Goal: Transaction & Acquisition: Subscribe to service/newsletter

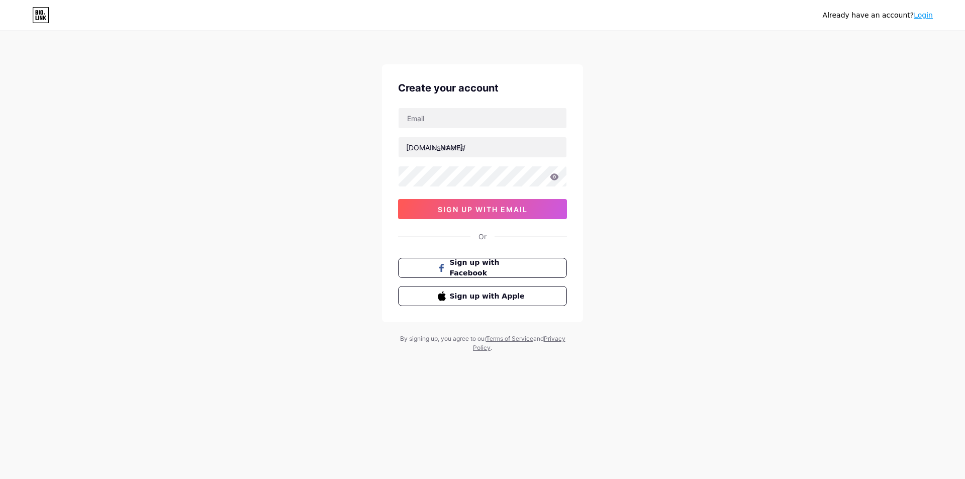
type input "[EMAIL_ADDRESS][DOMAIN_NAME]"
type input "fly88sh"
click at [497, 208] on span "sign up with email" at bounding box center [483, 209] width 90 height 9
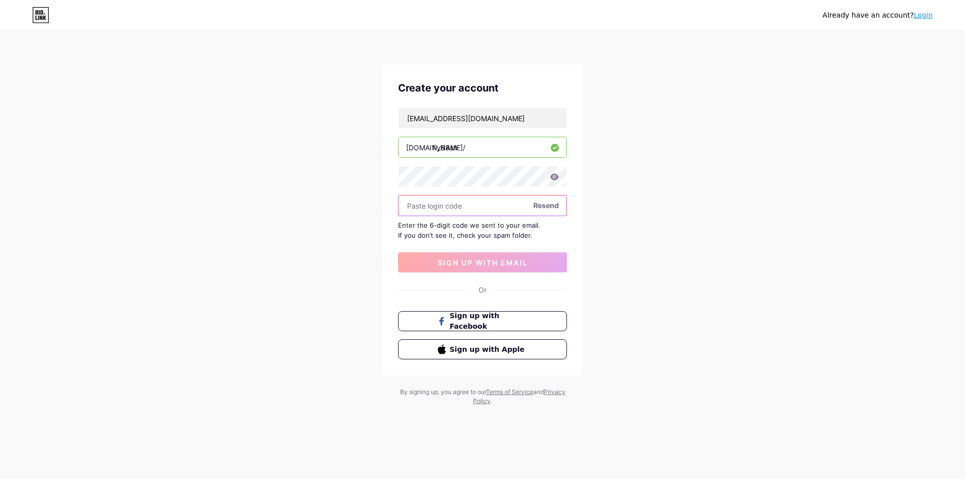
paste input "818678"
type input "818678"
click at [503, 257] on button "sign up with email" at bounding box center [482, 262] width 169 height 20
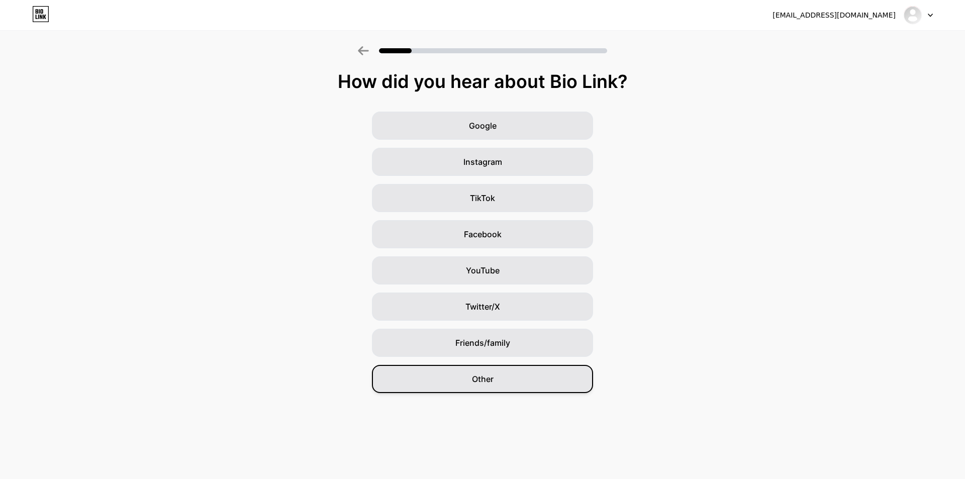
click at [502, 376] on div "Other" at bounding box center [482, 379] width 221 height 28
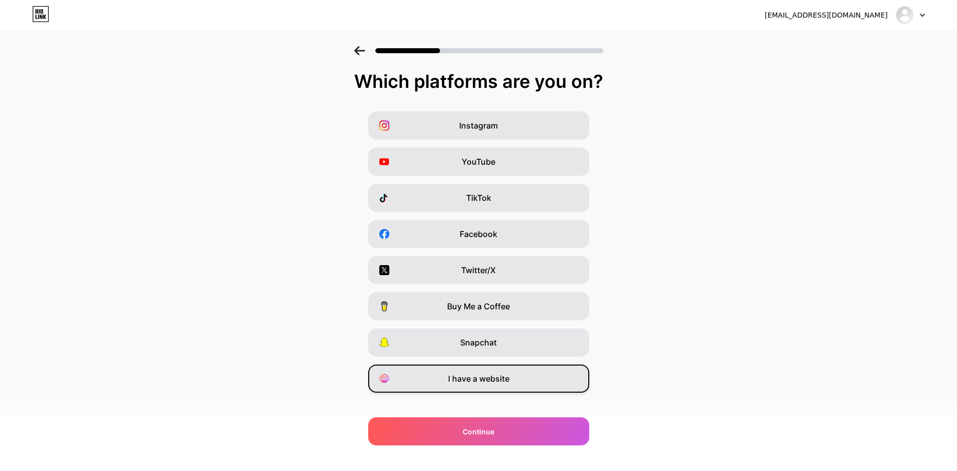
click at [497, 373] on span "I have a website" at bounding box center [478, 379] width 61 height 12
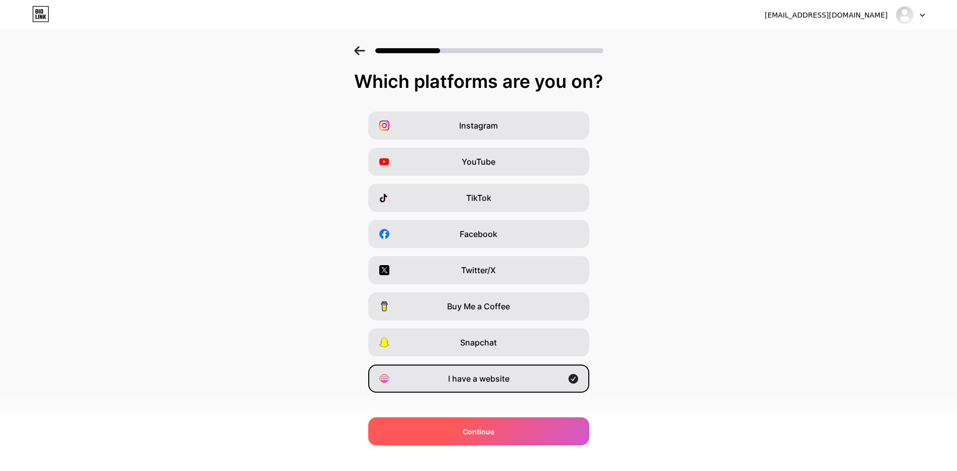
click at [526, 435] on div "Continue" at bounding box center [478, 432] width 221 height 28
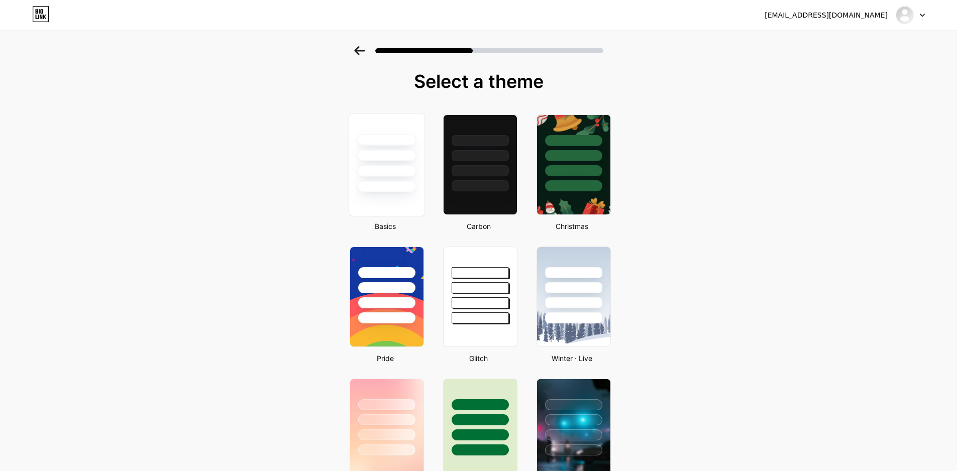
click at [408, 156] on div at bounding box center [386, 156] width 59 height 12
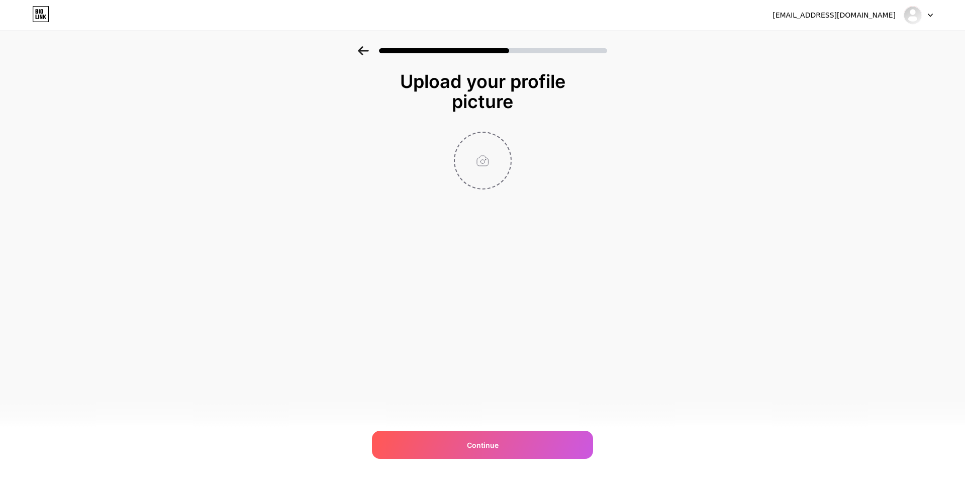
click at [478, 173] on input "file" at bounding box center [483, 161] width 56 height 56
type input "C:\fakepath\photo_2025-09-12_19-41-59.jpg"
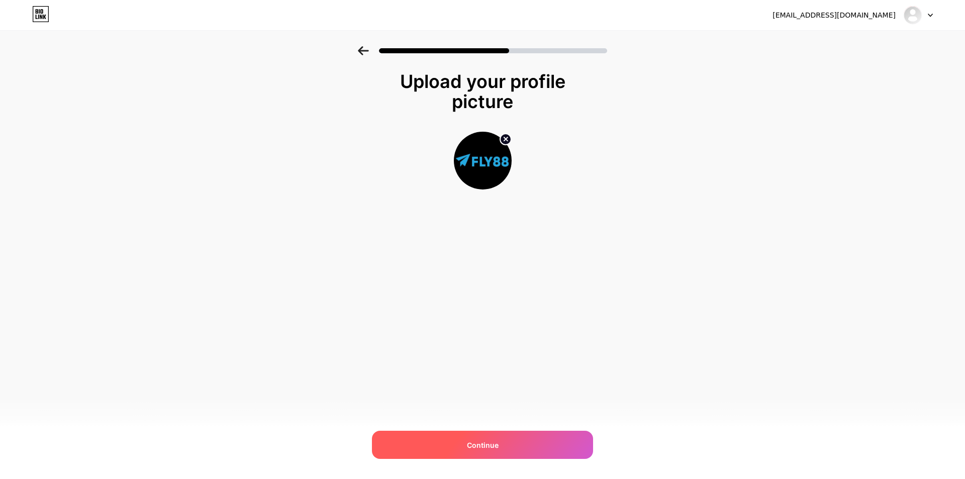
click at [497, 449] on span "Continue" at bounding box center [483, 445] width 32 height 11
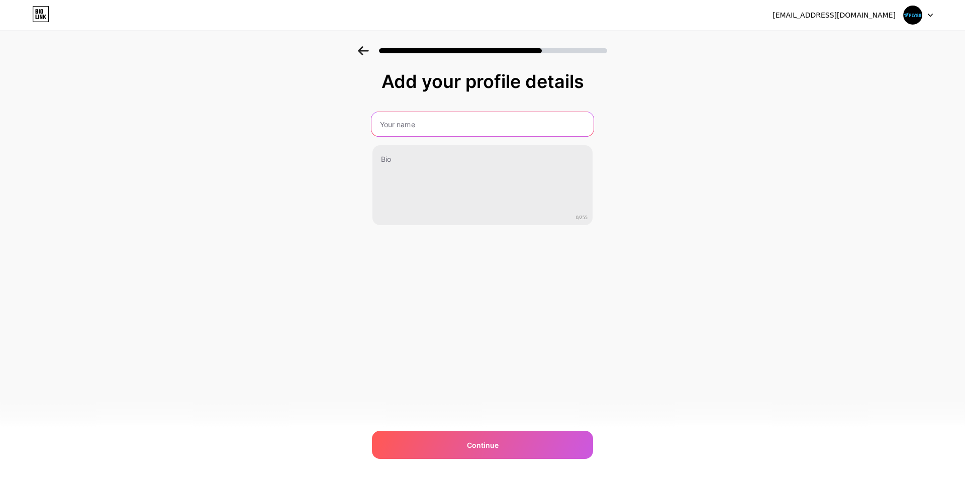
click at [418, 126] on input "text" at bounding box center [482, 124] width 222 height 24
type input "fly88sh"
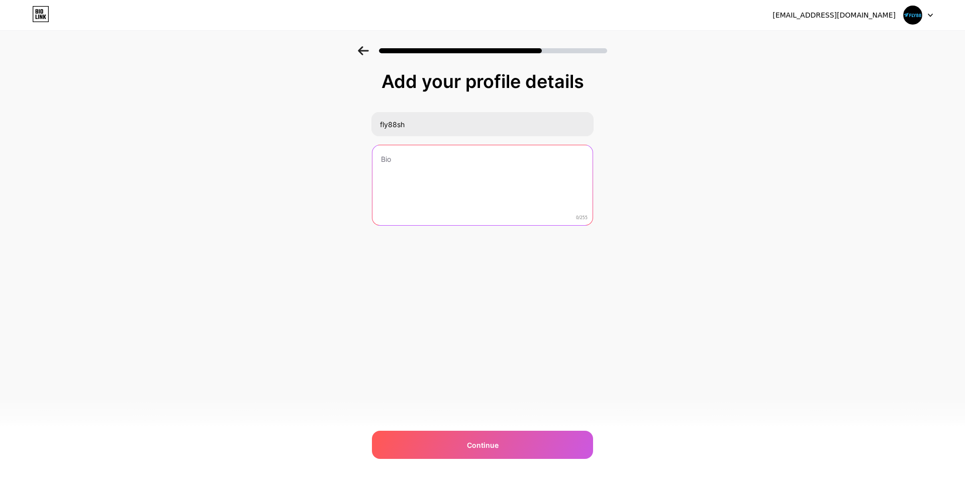
click at [467, 180] on textarea at bounding box center [482, 185] width 220 height 81
paste textarea "FLY88 là nhà cái cá cược trực tuyến tiên phong tại [GEOGRAPHIC_DATA], được bảo …"
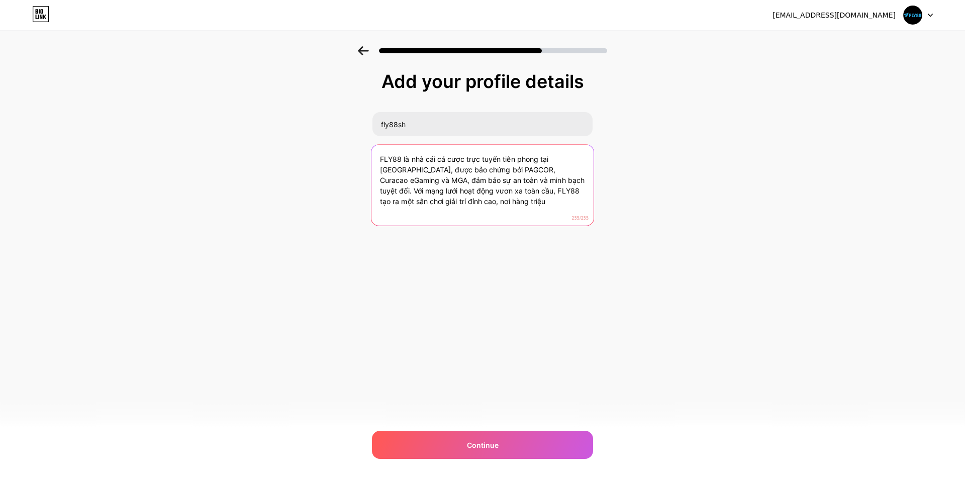
drag, startPoint x: 419, startPoint y: 202, endPoint x: 548, endPoint y: 228, distance: 131.3
click at [548, 222] on textarea "FLY88 là nhà cái cá cược trực tuyến tiên phong tại [GEOGRAPHIC_DATA], được bảo …" at bounding box center [482, 186] width 222 height 82
type textarea "FLY88 là nhà cái cá cược trực tuyến tiên phong tại [GEOGRAPHIC_DATA], được bảo …"
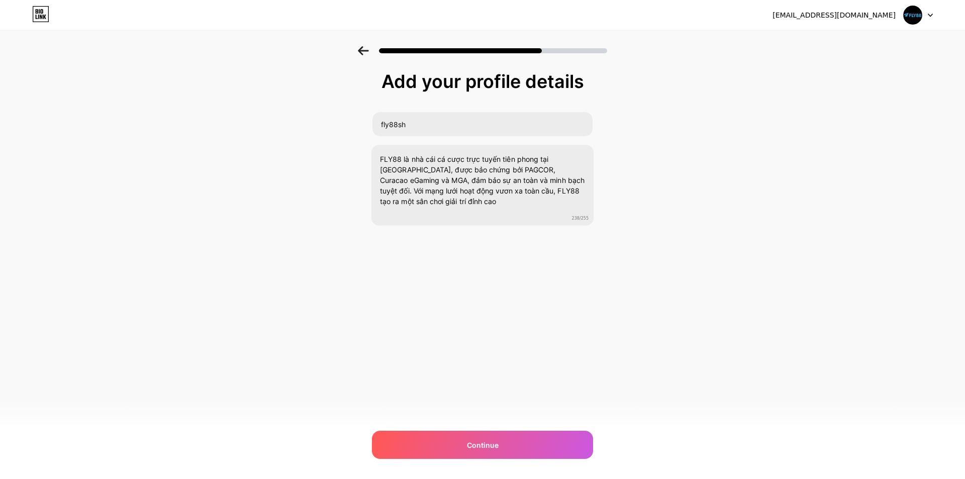
click at [530, 422] on div "[EMAIL_ADDRESS][DOMAIN_NAME] Logout Link Copied Add your profile details fly88s…" at bounding box center [482, 239] width 965 height 479
click at [533, 434] on div "Continue" at bounding box center [482, 445] width 221 height 28
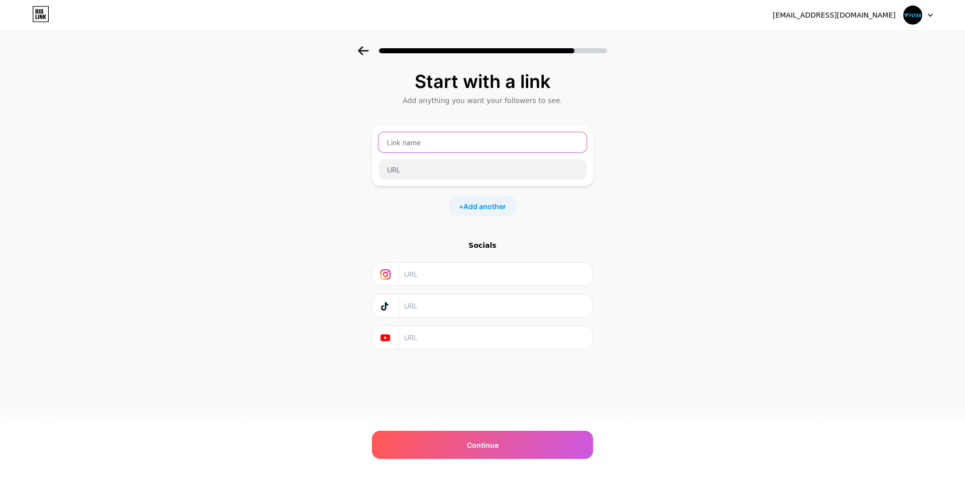
click at [460, 140] on input "text" at bounding box center [482, 142] width 208 height 20
paste input "fly88sh"
type input "fly88sh"
click at [420, 135] on input "text" at bounding box center [482, 142] width 208 height 20
paste input "[URL][DOMAIN_NAME]"
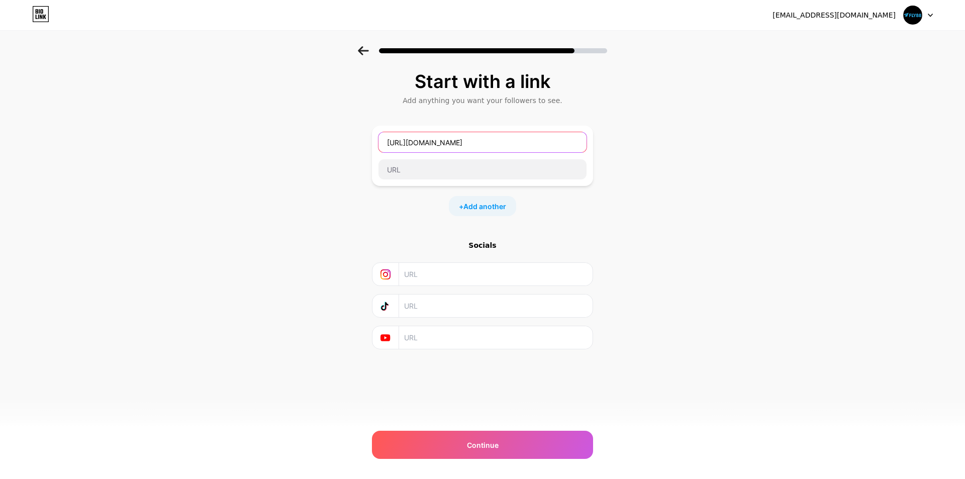
type input "[URL][DOMAIN_NAME]"
click at [420, 156] on div "[URL][DOMAIN_NAME]" at bounding box center [482, 156] width 209 height 48
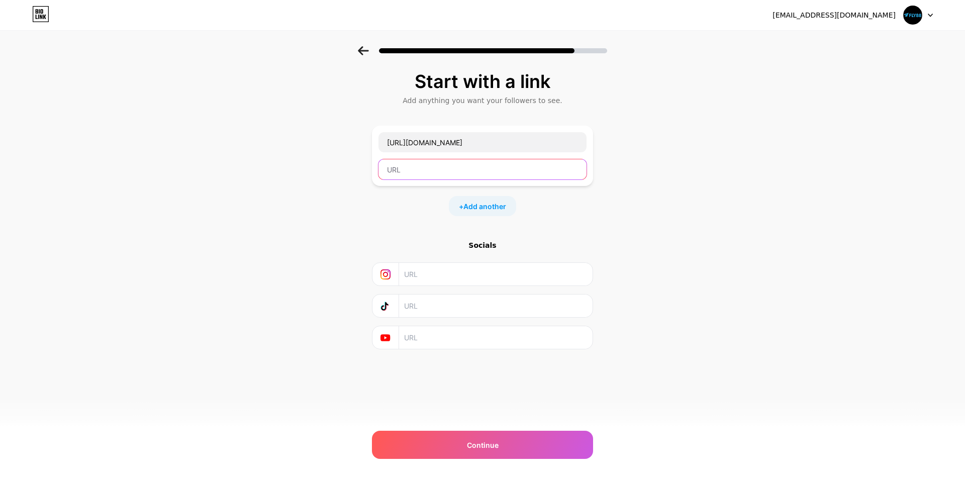
click at [421, 165] on input "text" at bounding box center [482, 169] width 208 height 20
paste input "[URL][DOMAIN_NAME]"
type input "[URL][DOMAIN_NAME]"
click at [485, 212] on div "+ Add another" at bounding box center [482, 206] width 67 height 20
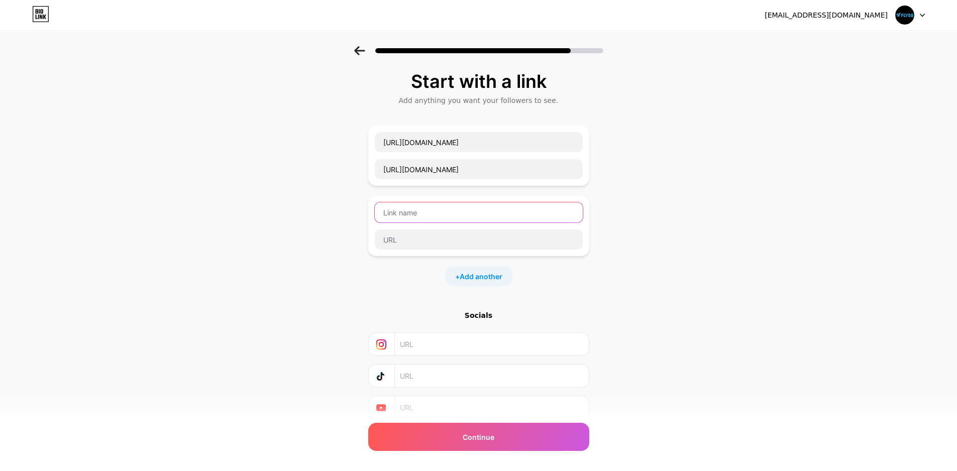
click at [465, 212] on input "text" at bounding box center [479, 213] width 208 height 20
paste input "[URL][DOMAIN_NAME]"
type input "[URL][DOMAIN_NAME]"
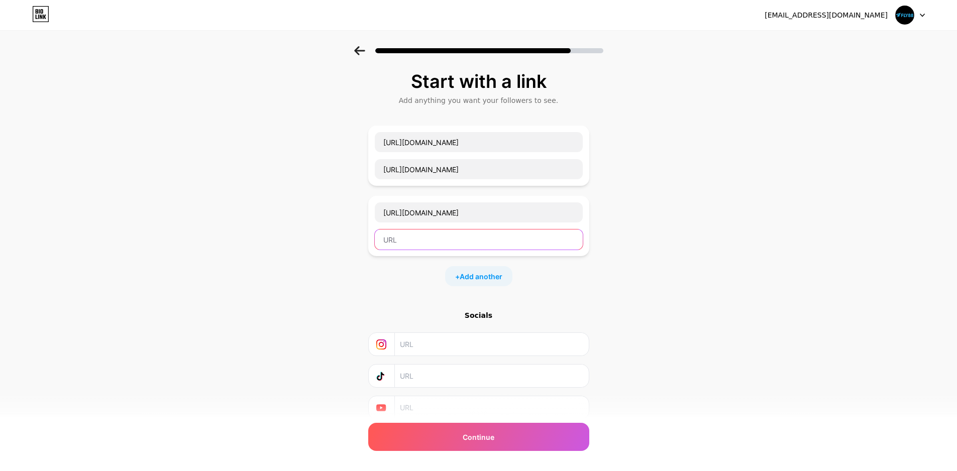
paste input "[URL][DOMAIN_NAME]"
click at [434, 240] on input "[URL][DOMAIN_NAME]" at bounding box center [479, 240] width 208 height 20
type input "[URL][DOMAIN_NAME]"
click at [472, 275] on span "Add another" at bounding box center [481, 276] width 43 height 11
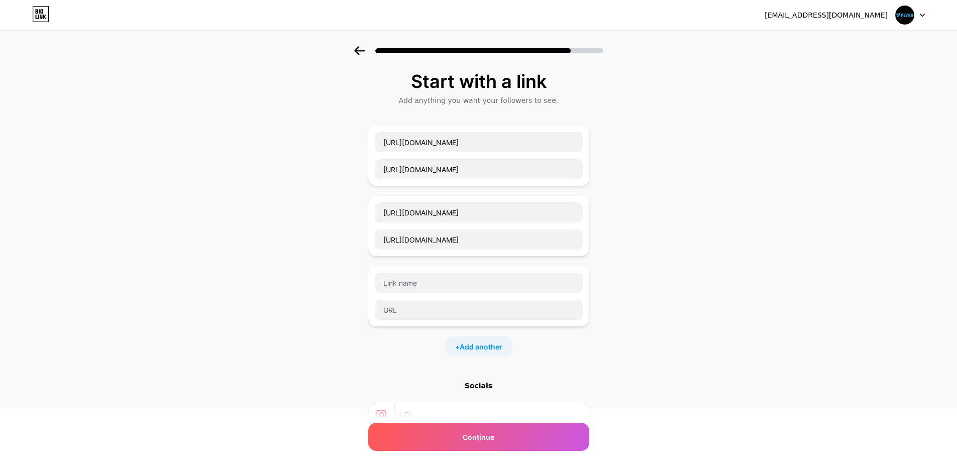
drag, startPoint x: 485, startPoint y: 345, endPoint x: 501, endPoint y: 330, distance: 21.3
click at [485, 346] on span "Add another" at bounding box center [481, 347] width 43 height 11
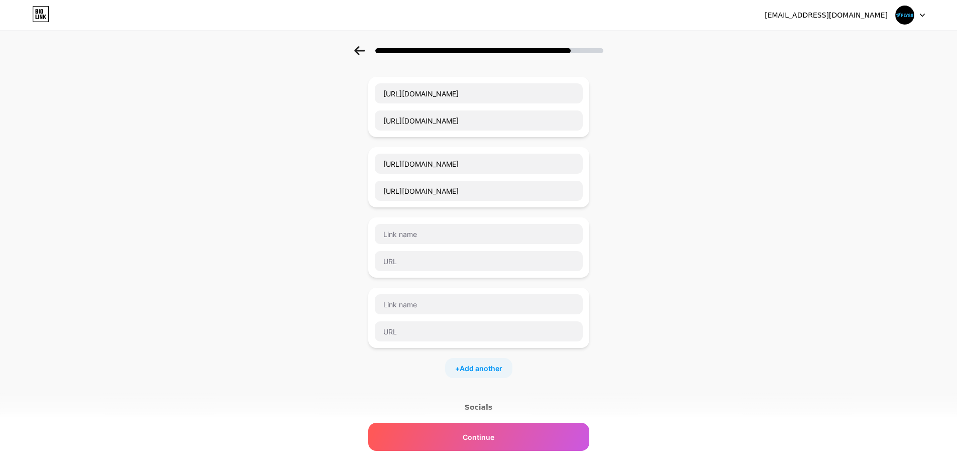
scroll to position [101, 0]
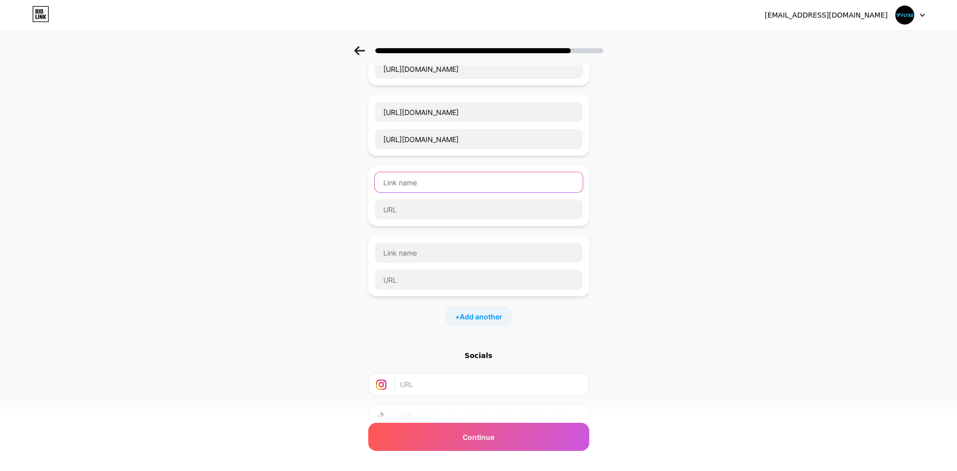
click at [428, 184] on input "text" at bounding box center [479, 182] width 208 height 20
paste input "[URL][DOMAIN_NAME]"
type input "[URL][DOMAIN_NAME]"
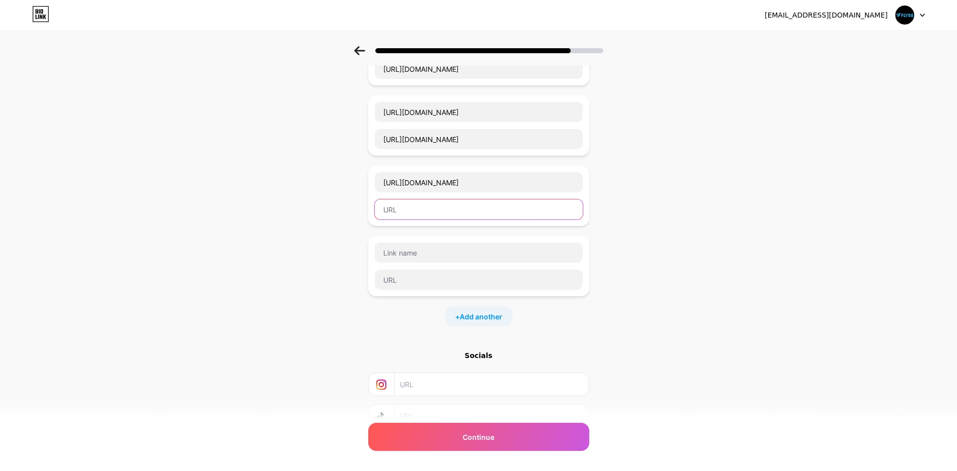
click at [429, 210] on input "text" at bounding box center [479, 210] width 208 height 20
paste input "[URL][DOMAIN_NAME]"
type input "[URL][DOMAIN_NAME]"
click at [484, 313] on span "Add another" at bounding box center [481, 317] width 43 height 11
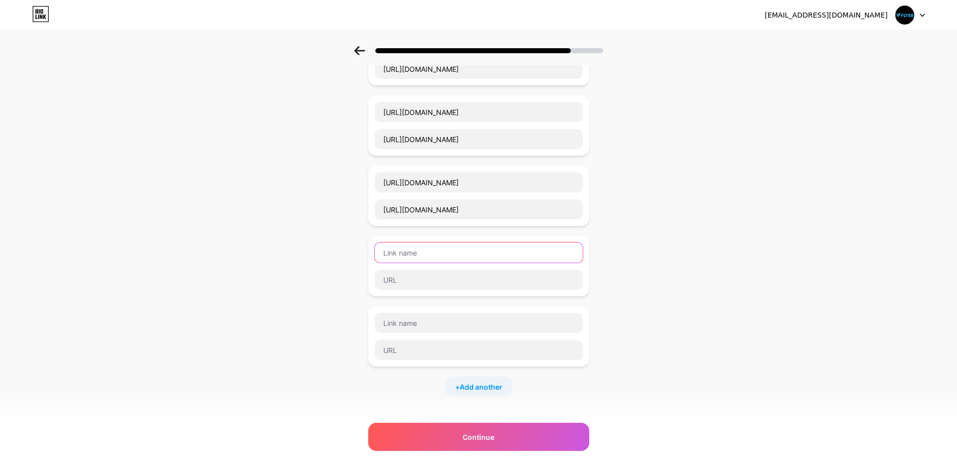
click at [395, 249] on input "text" at bounding box center [479, 253] width 208 height 20
paste input "[URL][DOMAIN_NAME]"
type input "[URL][DOMAIN_NAME]"
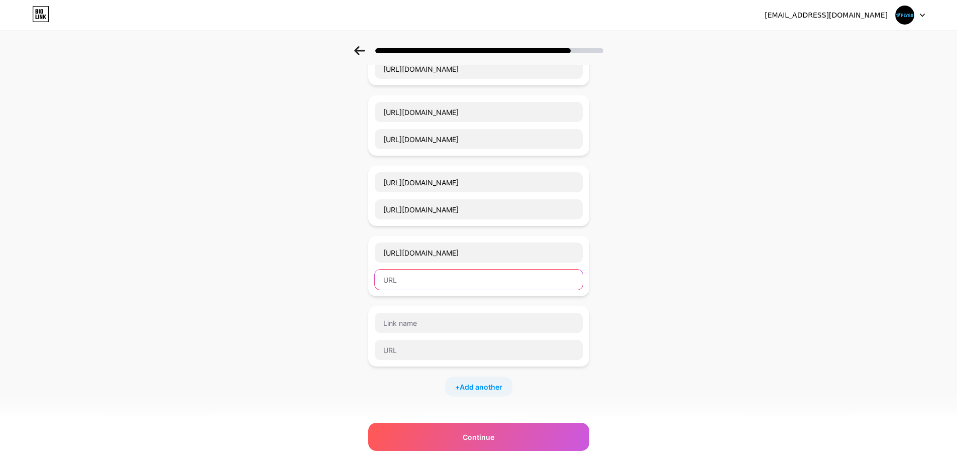
click at [403, 282] on input "text" at bounding box center [479, 280] width 208 height 20
paste input "[URL][DOMAIN_NAME]"
type input "[URL][DOMAIN_NAME]"
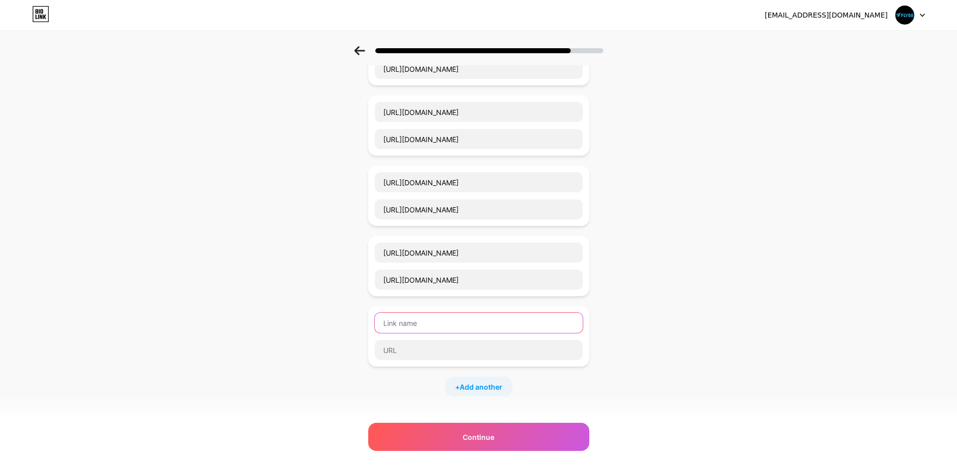
click at [459, 317] on input "text" at bounding box center [479, 323] width 208 height 20
paste input "[URL][DOMAIN_NAME]"
type input "[URL][DOMAIN_NAME]"
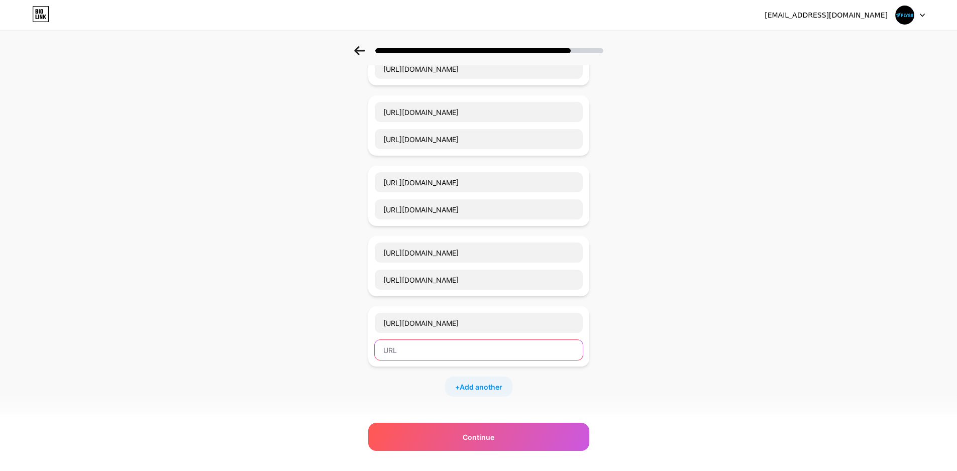
click at [450, 358] on input "text" at bounding box center [479, 350] width 208 height 20
paste input "[URL][DOMAIN_NAME]"
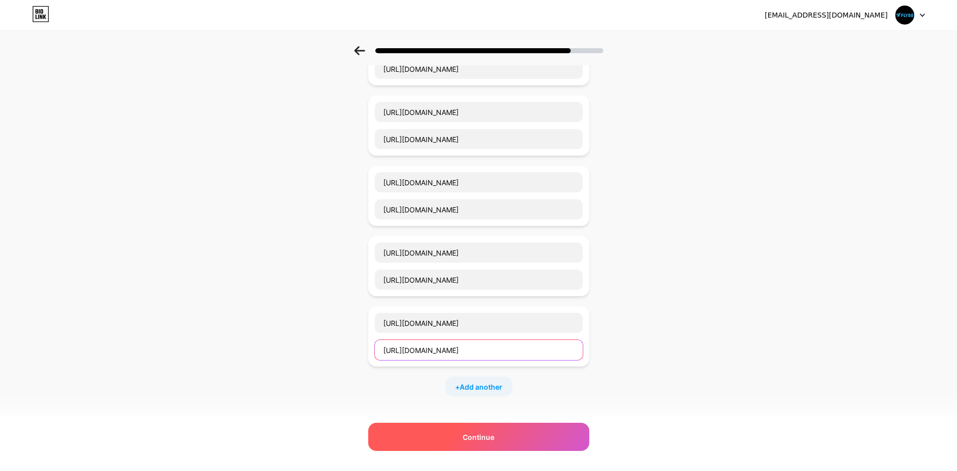
type input "[URL][DOMAIN_NAME]"
click at [526, 433] on div "Continue" at bounding box center [478, 437] width 221 height 28
click at [497, 427] on div "Continue" at bounding box center [478, 437] width 221 height 28
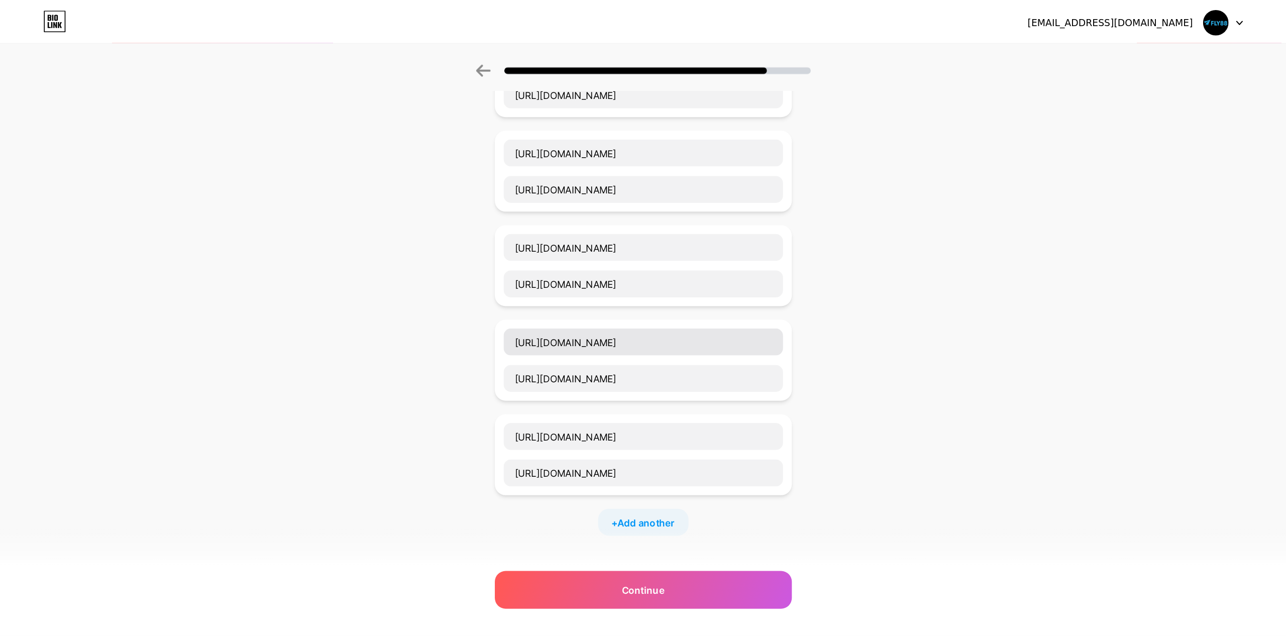
scroll to position [0, 0]
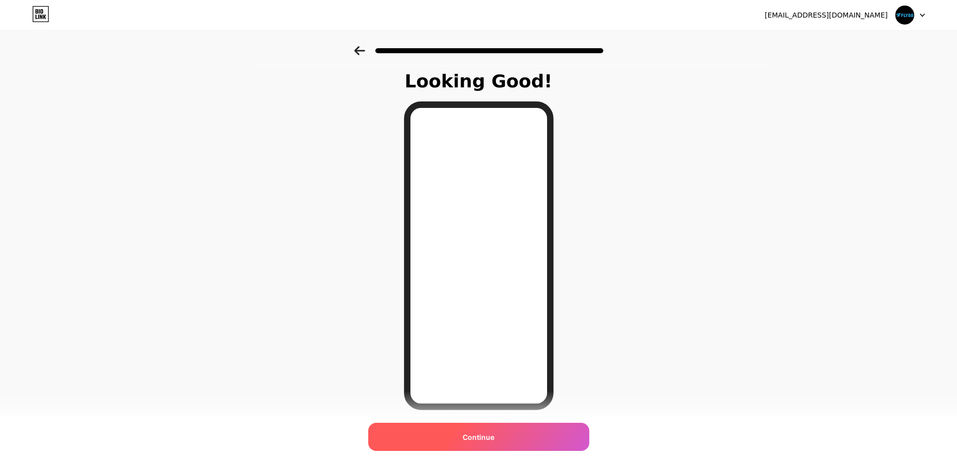
click at [525, 435] on div "Continue" at bounding box center [478, 437] width 221 height 28
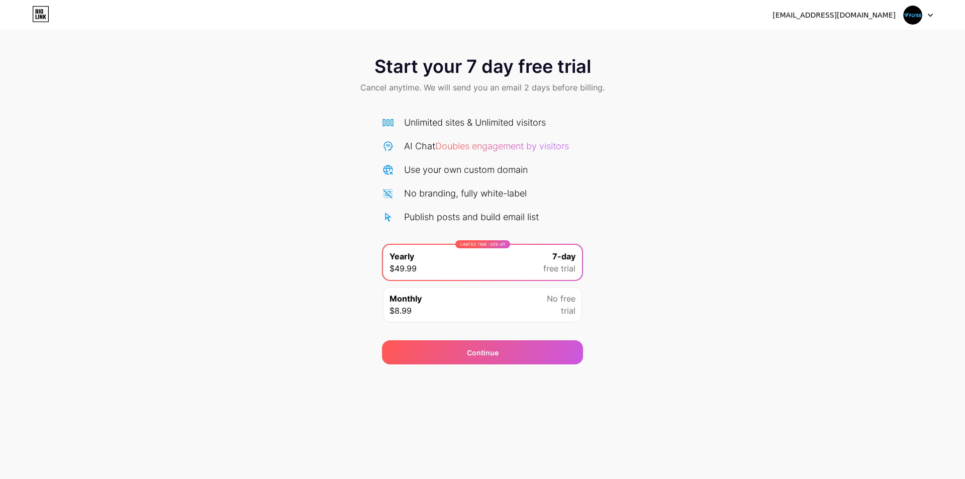
click at [499, 135] on div "Unlimited sites & Unlimited visitors AI Chat Doubles engagement by visitors Use…" at bounding box center [482, 170] width 201 height 108
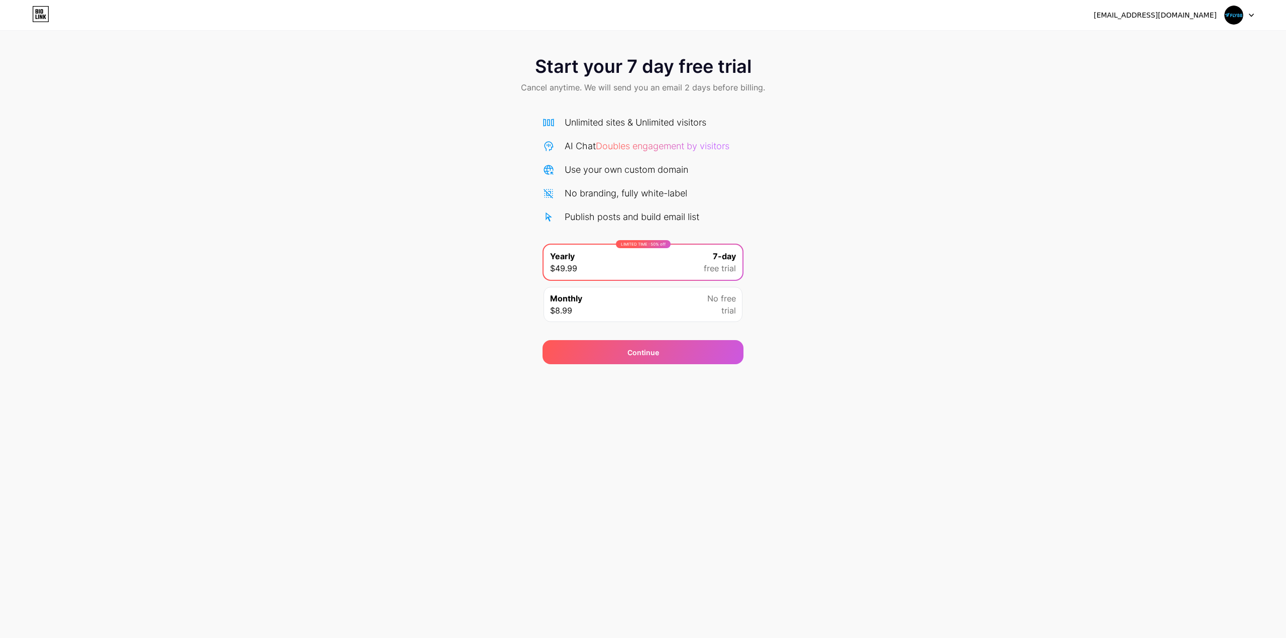
click at [964, 18] on img at bounding box center [1234, 15] width 19 height 19
click at [721, 311] on div "No free trial" at bounding box center [722, 304] width 29 height 24
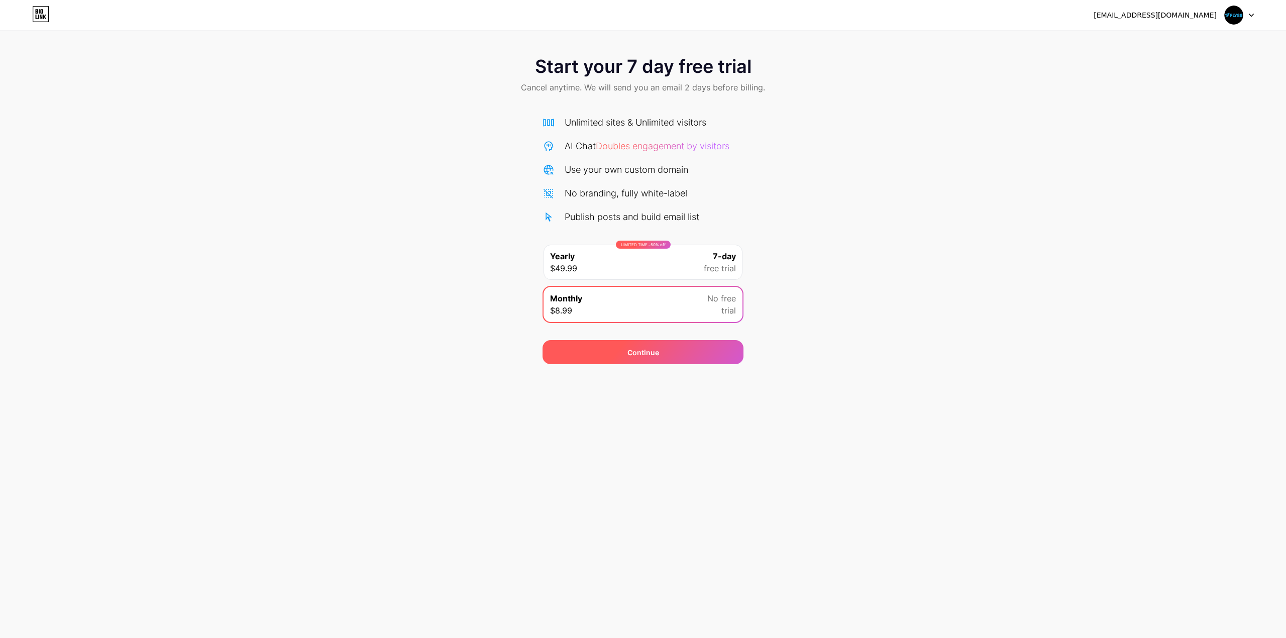
click at [722, 354] on div "Continue" at bounding box center [643, 352] width 201 height 24
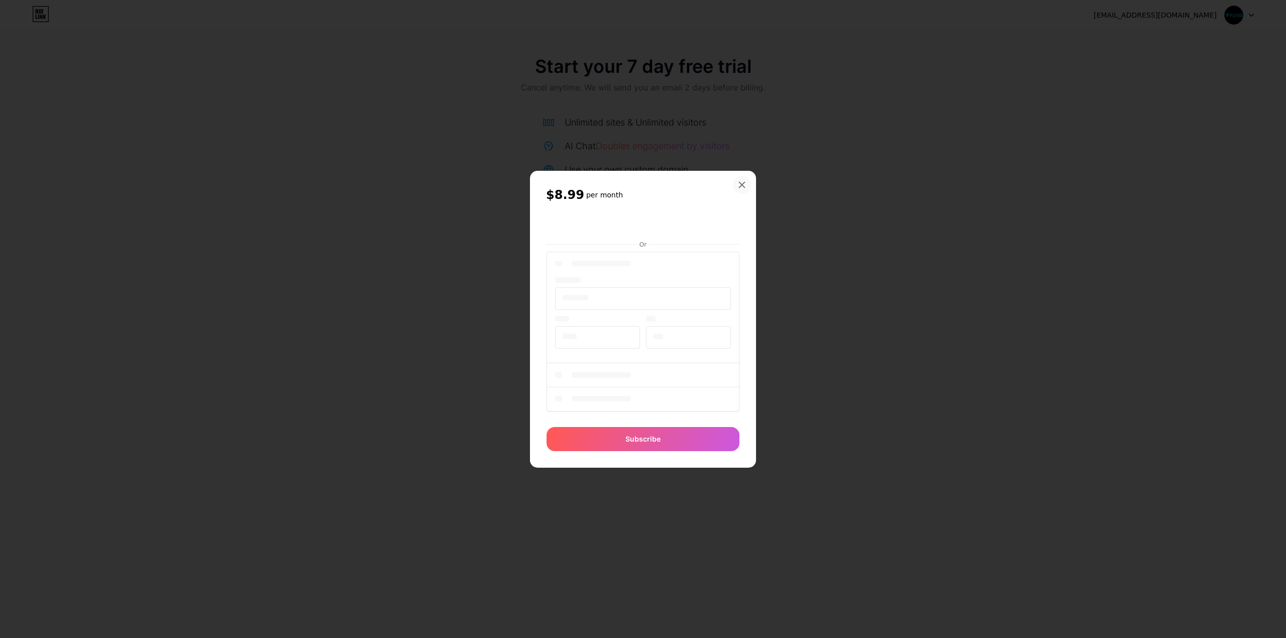
click at [744, 184] on icon at bounding box center [742, 185] width 8 height 8
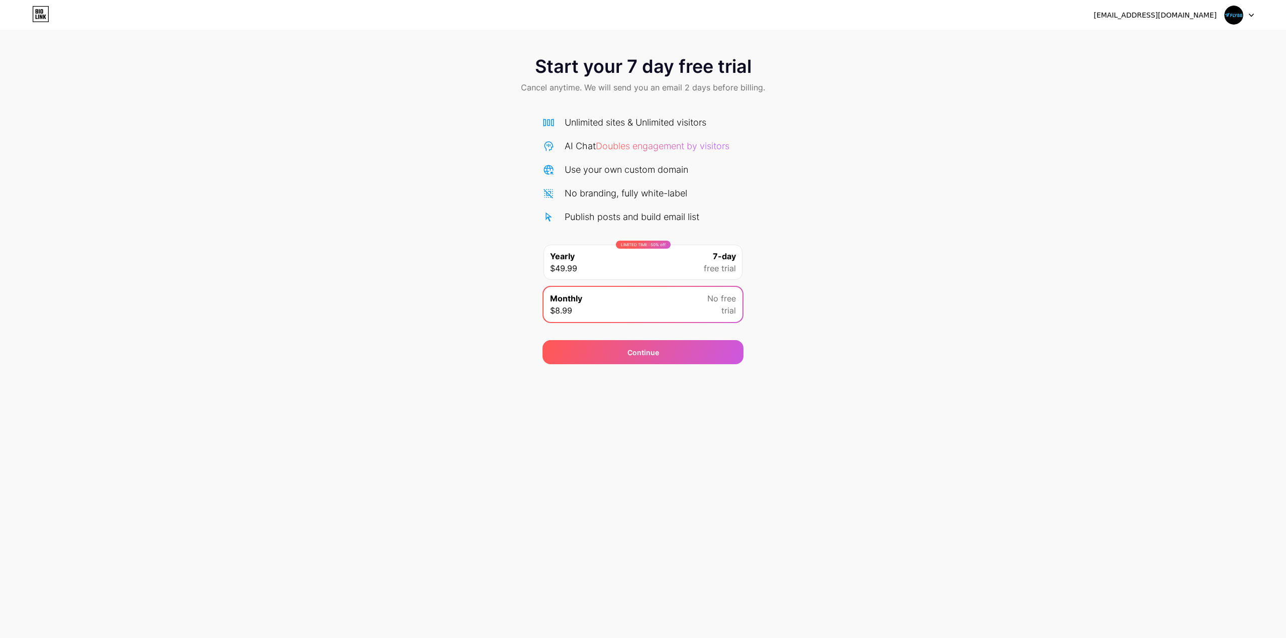
click at [675, 268] on div "LIMITED TIME : 50% off Yearly $49.99 7-day free trial" at bounding box center [643, 262] width 199 height 35
click at [404, 301] on div "Start your 7 day free trial Cancel anytime. We will send you an email 2 days be…" at bounding box center [643, 205] width 1286 height 318
click at [39, 14] on icon at bounding box center [40, 14] width 17 height 16
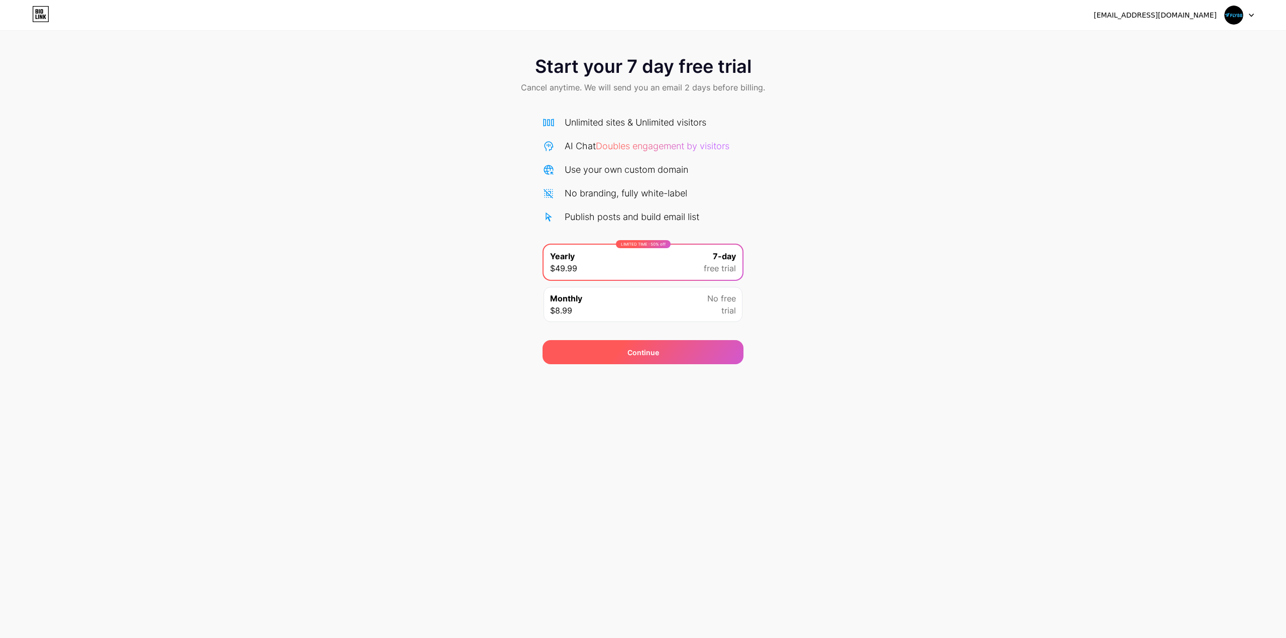
drag, startPoint x: 703, startPoint y: 357, endPoint x: 718, endPoint y: 354, distance: 15.9
click at [703, 357] on div "Continue" at bounding box center [643, 352] width 201 height 24
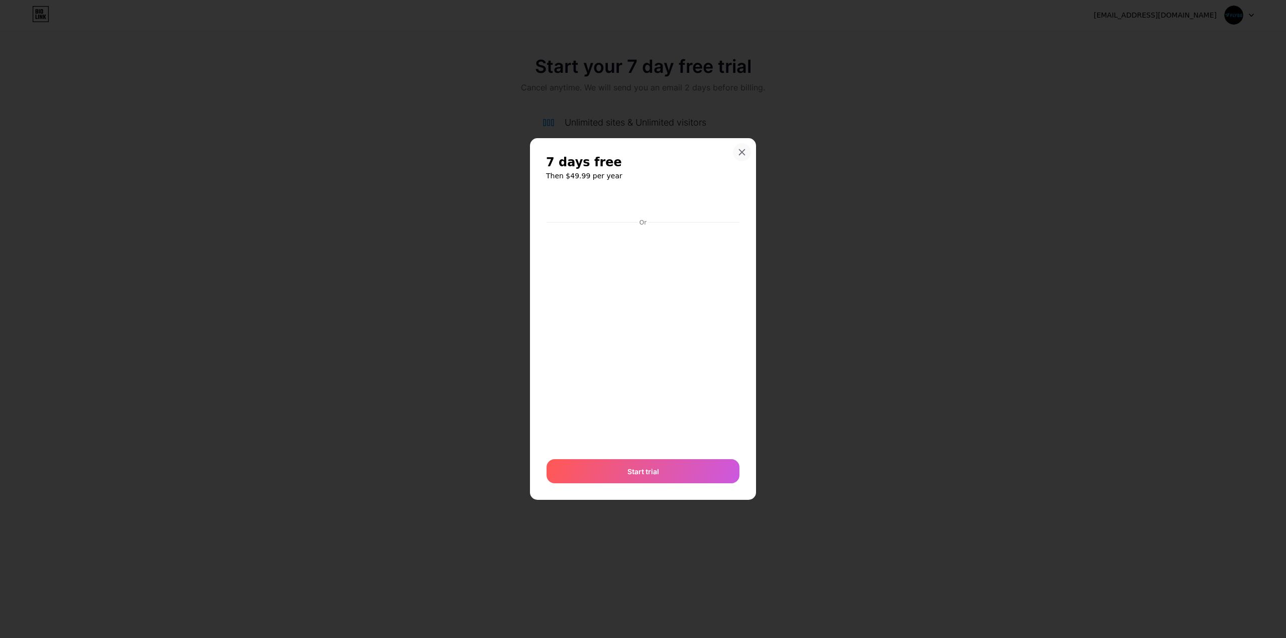
click at [746, 155] on div at bounding box center [742, 152] width 18 height 18
